Goal: Information Seeking & Learning: Learn about a topic

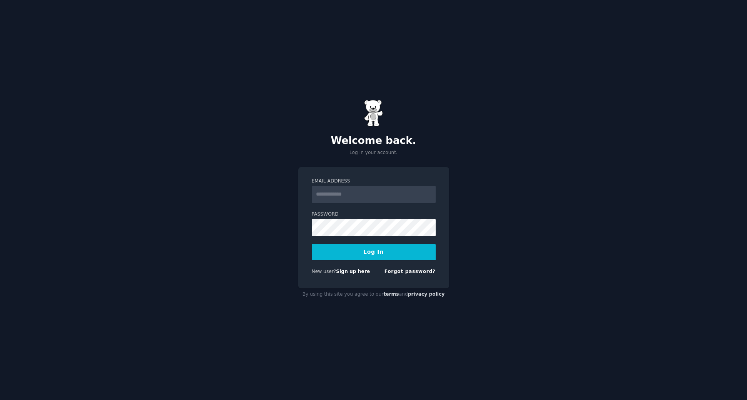
click at [354, 196] on input "Email Address" at bounding box center [374, 194] width 124 height 17
type input "**********"
click at [379, 256] on button "Log In" at bounding box center [374, 252] width 124 height 16
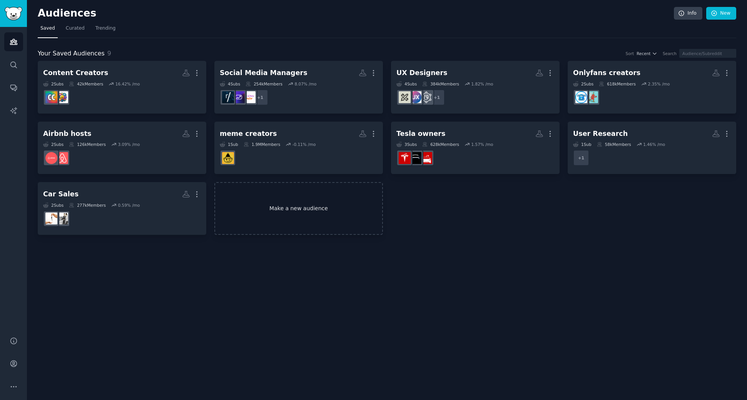
click at [285, 213] on link "Make a new audience" at bounding box center [298, 208] width 169 height 53
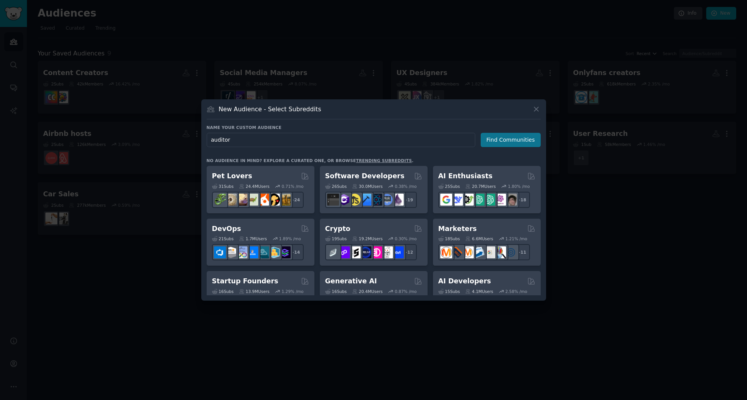
type input "auditor"
click at [519, 142] on button "Find Communities" at bounding box center [511, 140] width 60 height 14
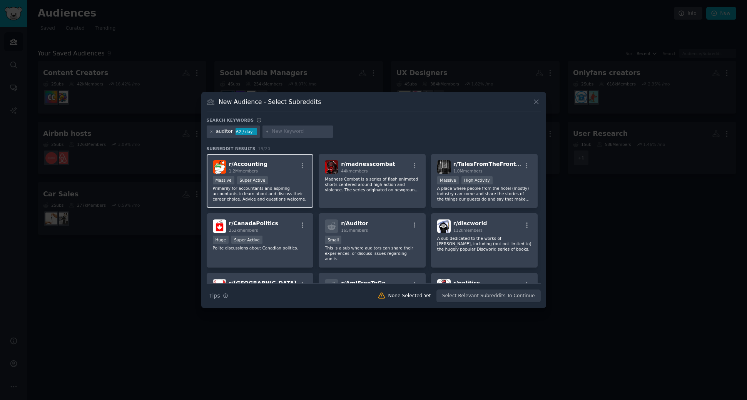
click at [281, 199] on p "Primarily for accountants and aspiring accountants to learn about and discuss t…" at bounding box center [260, 194] width 95 height 16
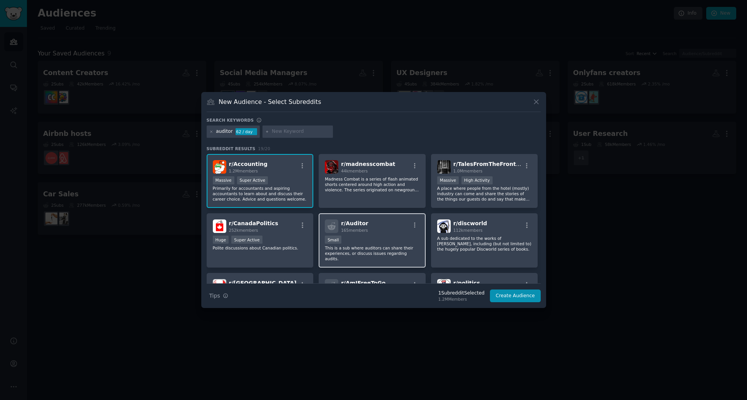
click at [377, 250] on p "This is a sub where auditors can share their experiences, or discuss issues reg…" at bounding box center [372, 253] width 95 height 16
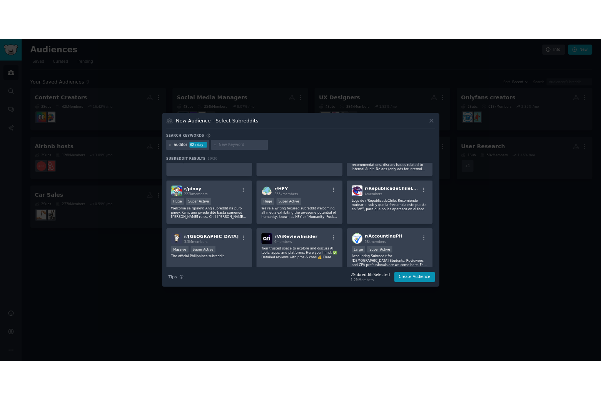
scroll to position [217, 0]
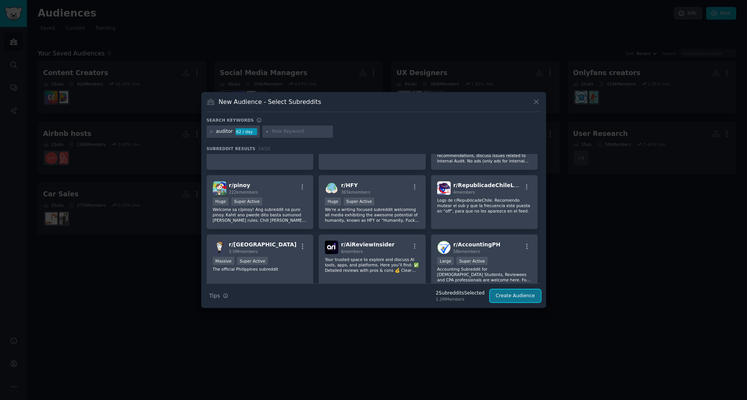
click at [507, 296] on button "Create Audience" at bounding box center [515, 295] width 51 height 13
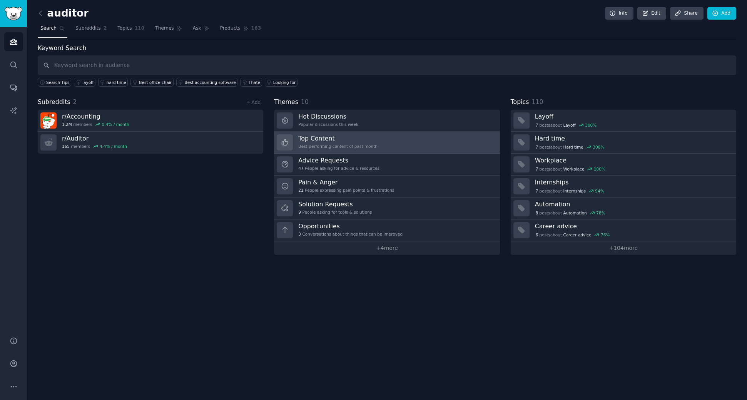
click at [314, 132] on link "Top Content Best-performing content of past month" at bounding box center [387, 143] width 226 height 22
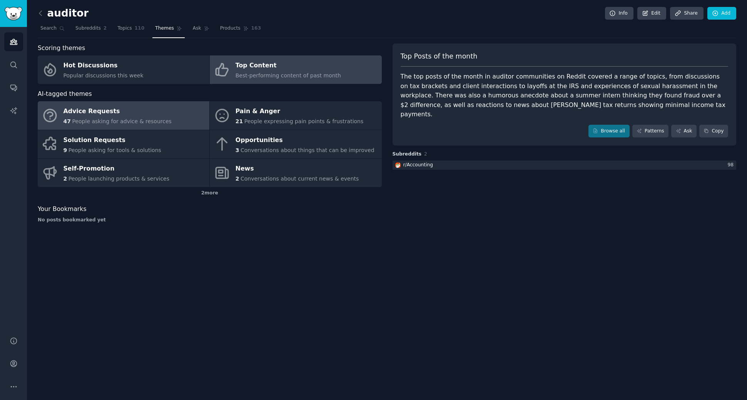
click at [189, 117] on link "Advice Requests 47 People asking for advice & resources" at bounding box center [124, 115] width 172 height 28
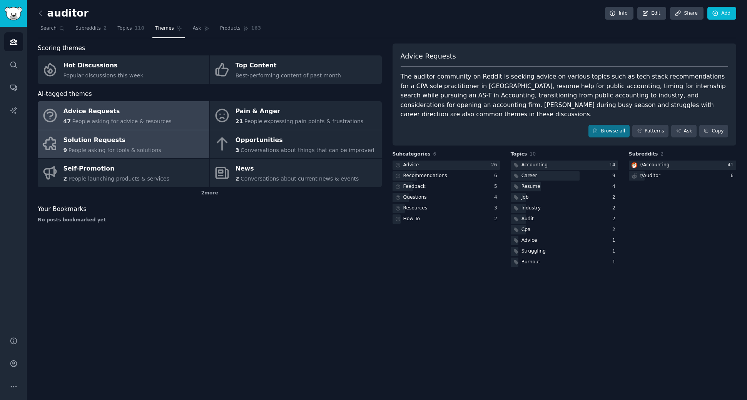
click at [158, 140] on link "Solution Requests 9 People asking for tools & solutions" at bounding box center [124, 144] width 172 height 28
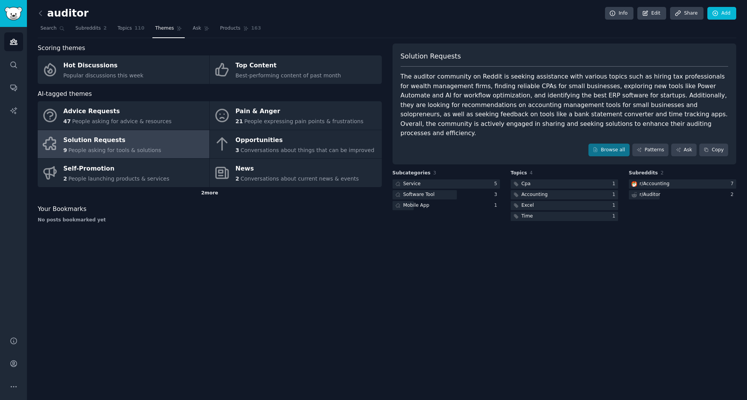
click at [222, 193] on div "2 more" at bounding box center [210, 193] width 344 height 12
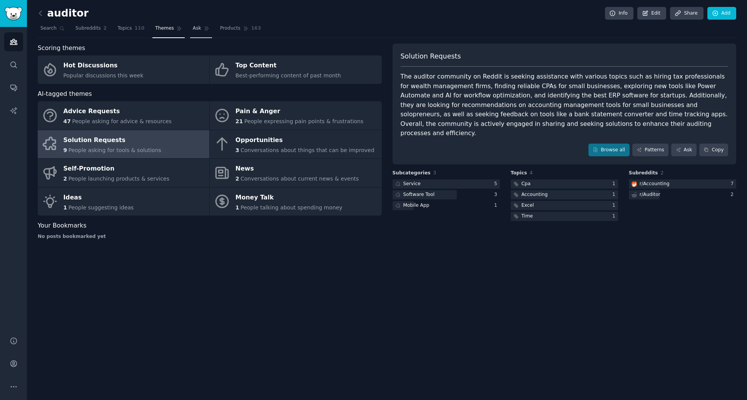
click at [193, 31] on span "Ask" at bounding box center [197, 28] width 8 height 7
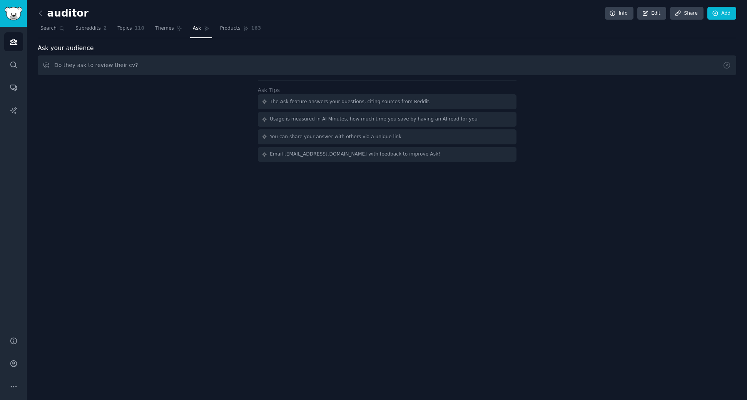
type input "Do they ask to review their cv?"
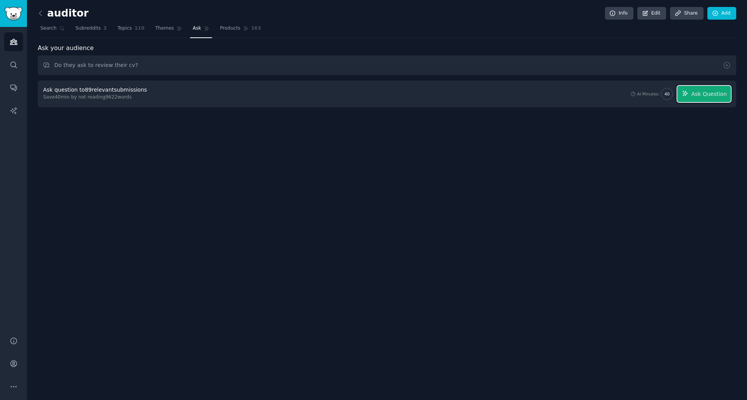
click at [725, 88] on button "Ask Question" at bounding box center [705, 94] width 54 height 16
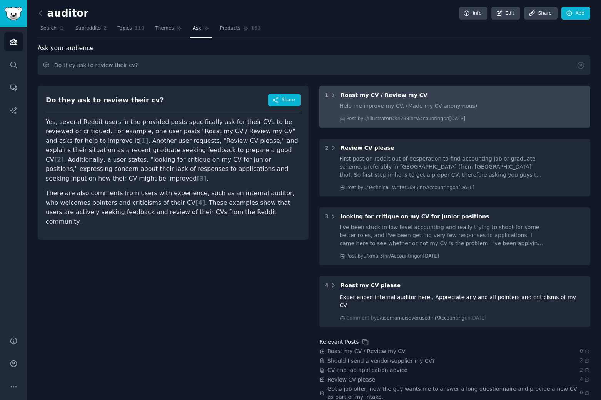
click at [401, 100] on div "1 Roast my CV / Review my CV Helo me inprove my CV. (Made my CV anonymous) Post…" at bounding box center [455, 107] width 271 height 42
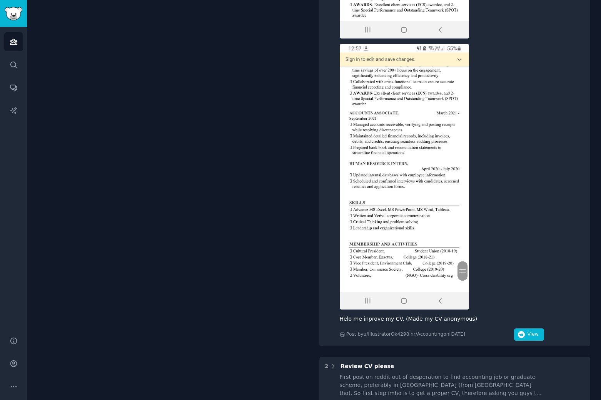
scroll to position [336, 0]
click at [525, 335] on button "View" at bounding box center [529, 334] width 30 height 12
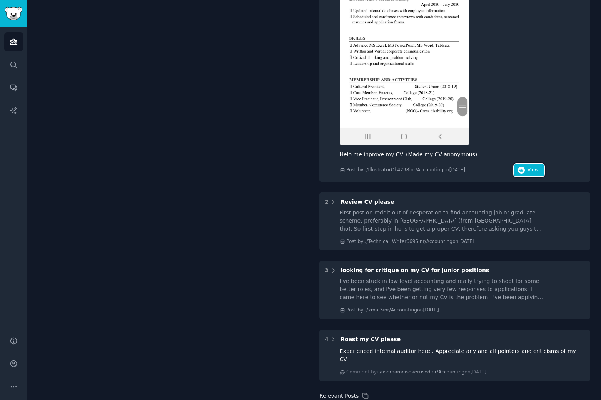
scroll to position [504, 0]
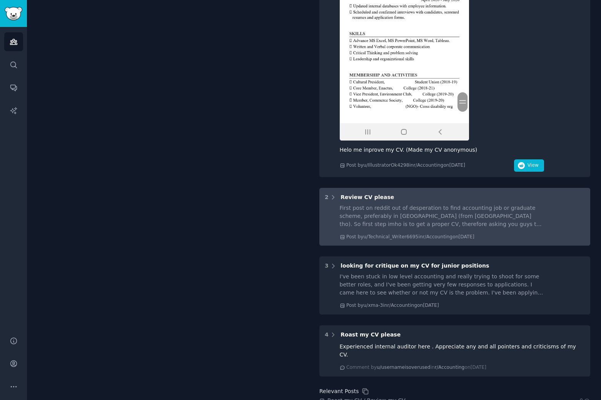
click at [414, 219] on div "First post on reddit out of desperation to find accounting job or graduate sche…" at bounding box center [442, 216] width 204 height 24
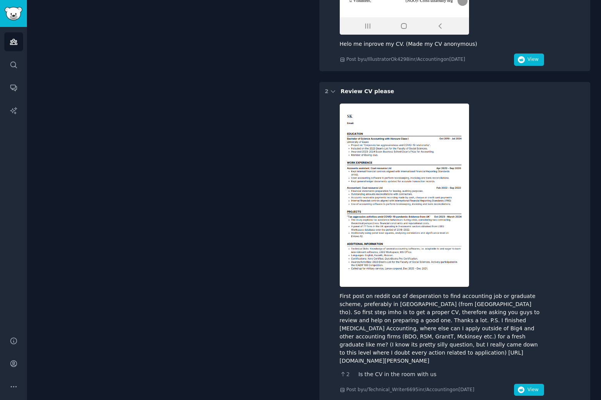
scroll to position [657, 0]
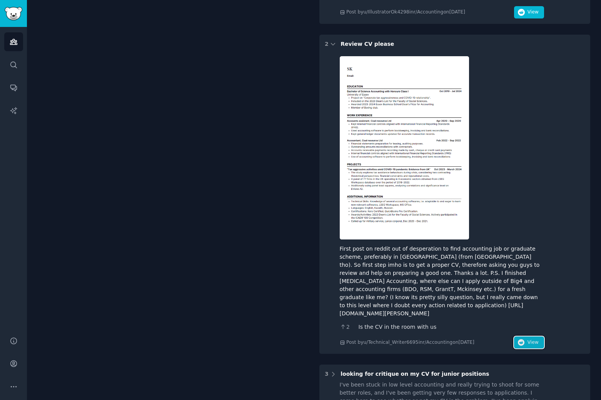
click at [529, 346] on button "View" at bounding box center [529, 342] width 30 height 12
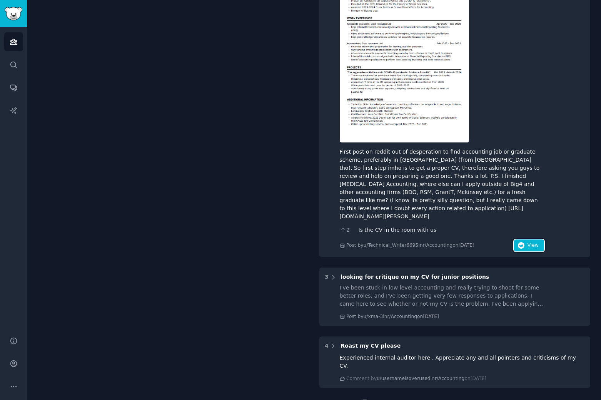
scroll to position [755, 0]
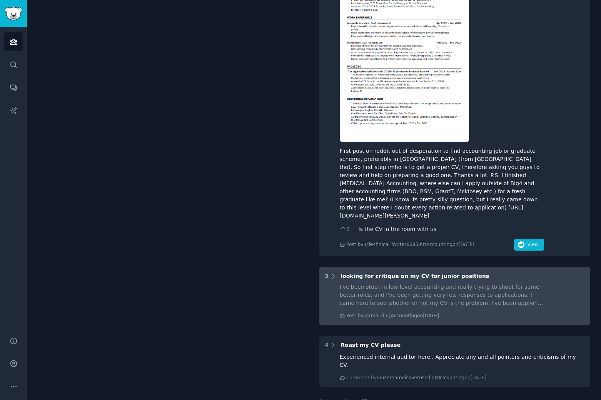
click at [391, 276] on span "looking for critique on my CV for junior positions" at bounding box center [415, 276] width 149 height 6
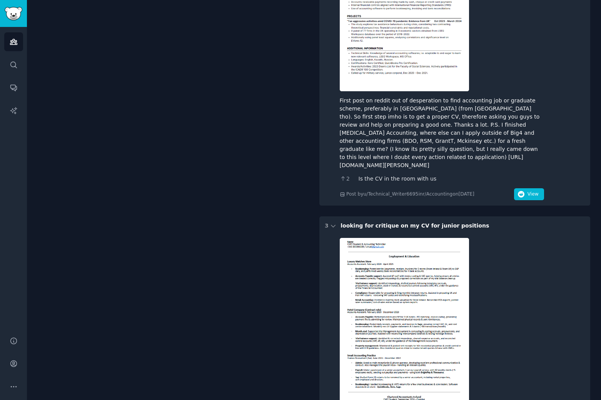
scroll to position [969, 0]
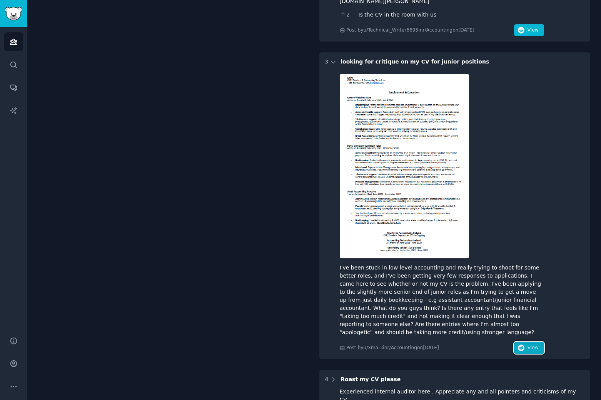
click at [518, 345] on icon "button" at bounding box center [521, 348] width 7 height 7
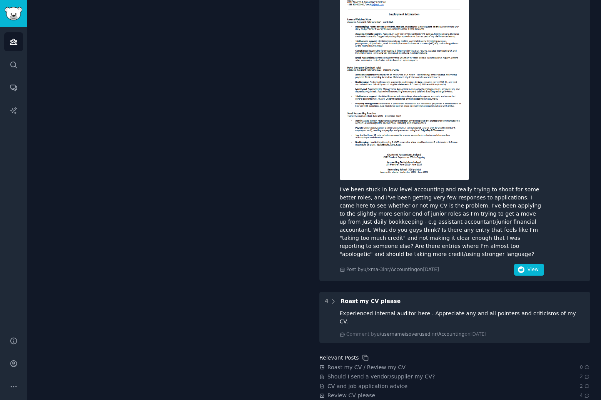
scroll to position [1097, 0]
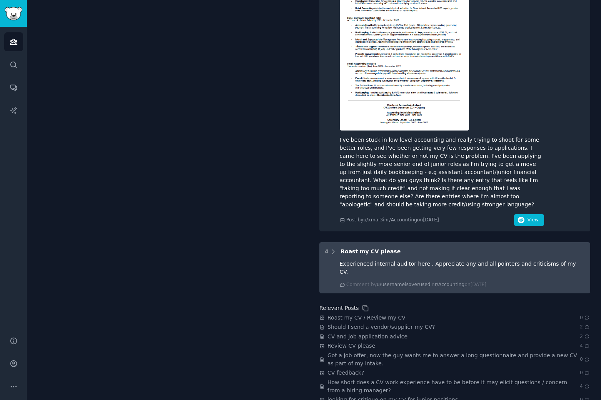
click at [354, 254] on span "Roast my CV please" at bounding box center [371, 251] width 60 height 6
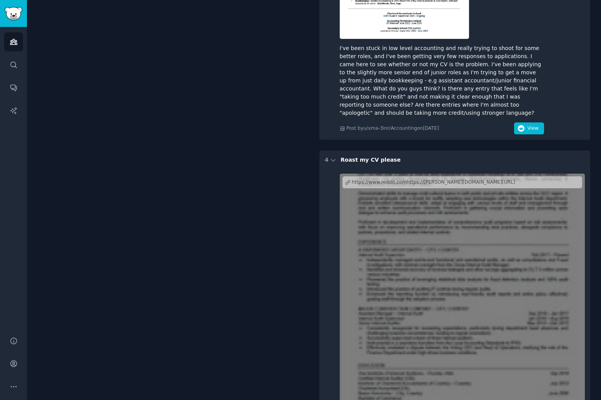
scroll to position [1205, 0]
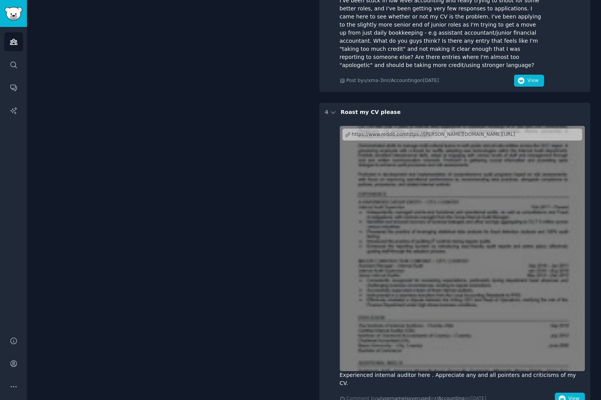
scroll to position [1253, 0]
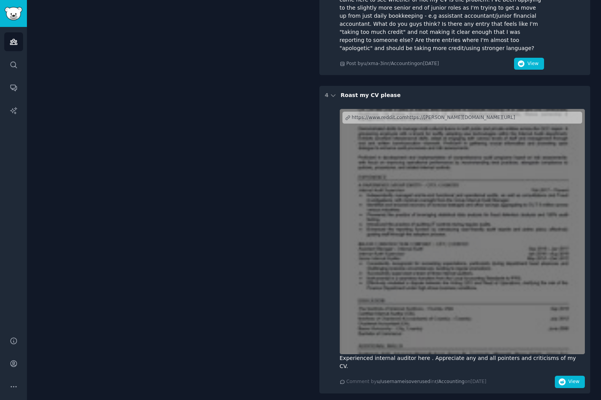
click at [508, 191] on div at bounding box center [463, 232] width 246 height 246
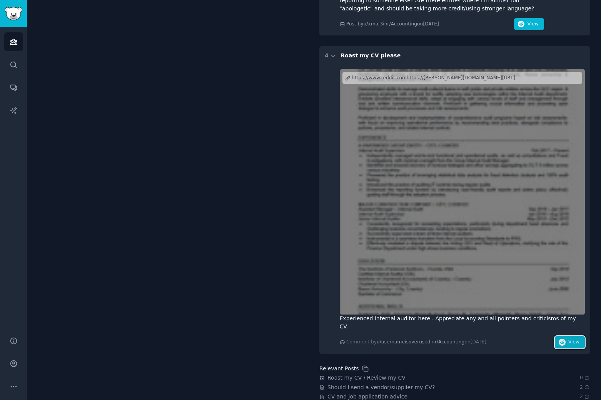
click at [570, 339] on span "View" at bounding box center [574, 342] width 11 height 7
